Goal: Task Accomplishment & Management: Use online tool/utility

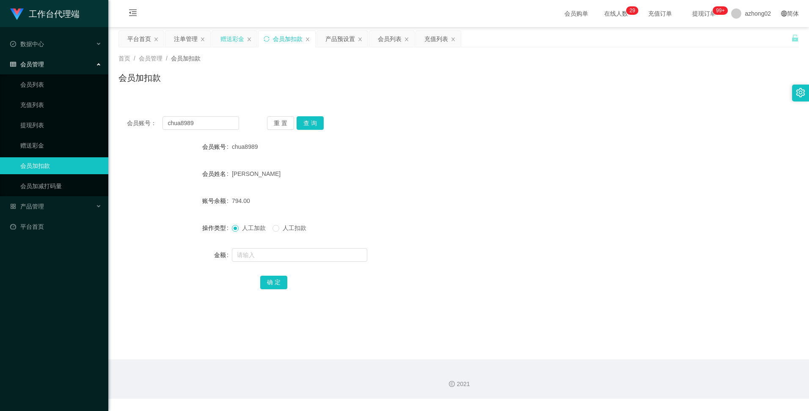
click at [230, 39] on div "赠送彩金" at bounding box center [233, 39] width 24 height 16
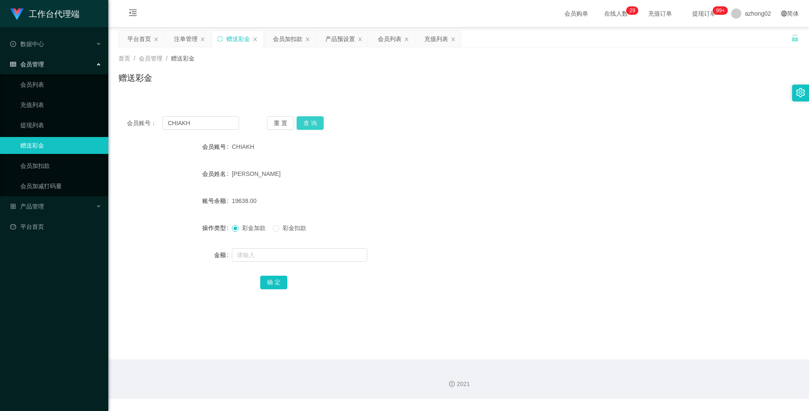
click at [311, 123] on button "查 询" at bounding box center [310, 123] width 27 height 14
click at [311, 122] on button "查 询" at bounding box center [310, 123] width 27 height 14
click at [309, 121] on button "查 询" at bounding box center [310, 123] width 27 height 14
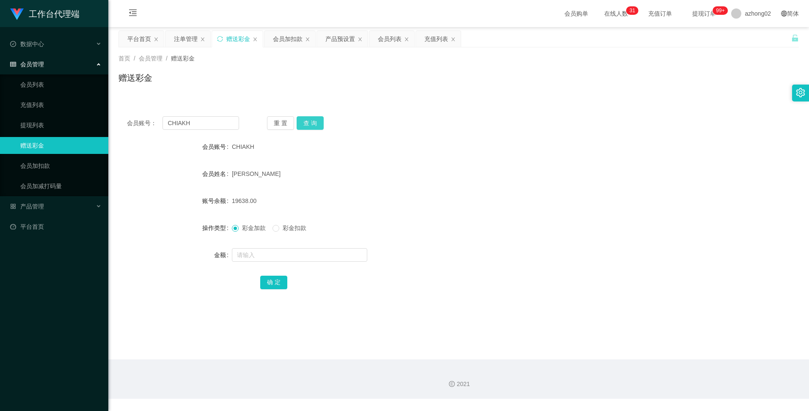
click at [317, 120] on button "查 询" at bounding box center [310, 123] width 27 height 14
click at [312, 121] on button "查 询" at bounding box center [310, 123] width 27 height 14
click at [313, 120] on button "查 询" at bounding box center [310, 123] width 27 height 14
